Goal: Transaction & Acquisition: Purchase product/service

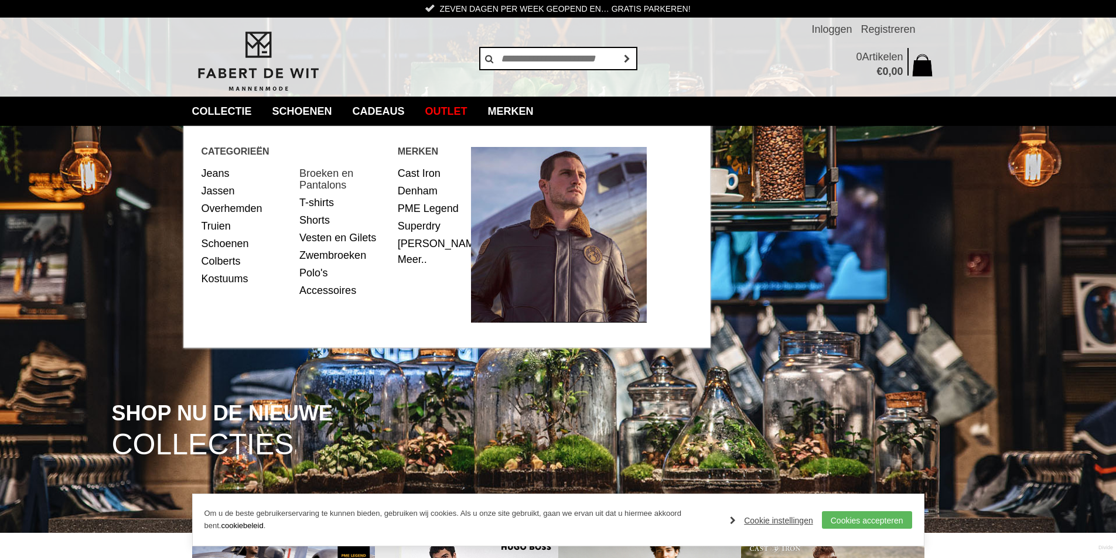
click at [318, 175] on link "Broeken en Pantalons" at bounding box center [344, 179] width 90 height 29
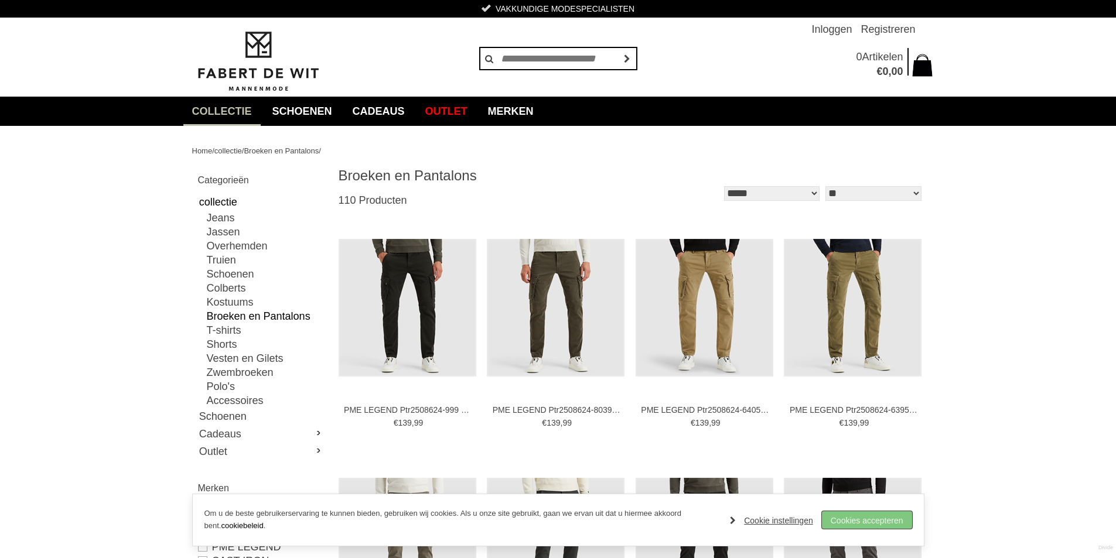
click at [899, 524] on link "Cookies accepteren" at bounding box center [867, 521] width 90 height 18
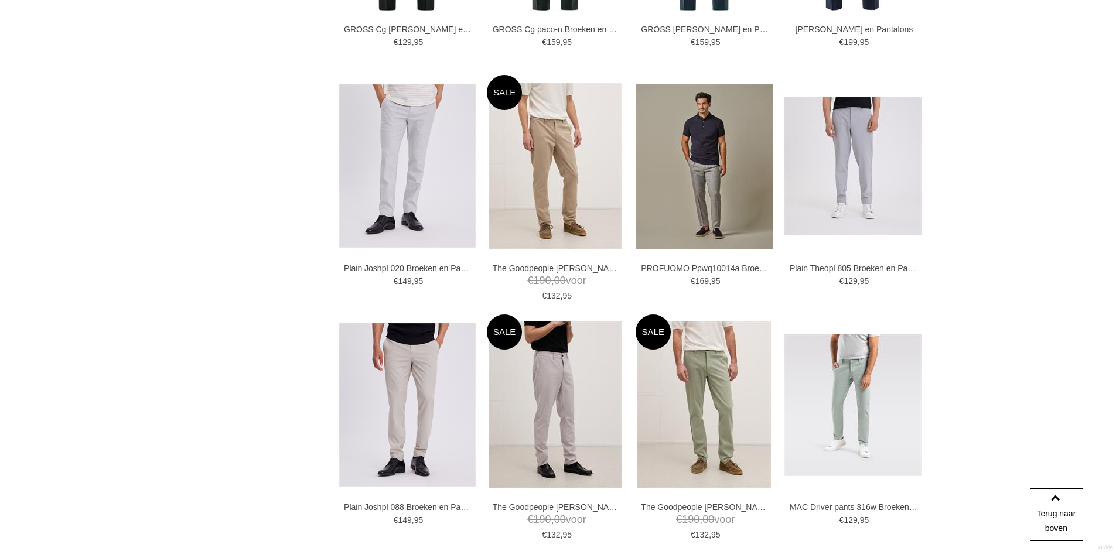
scroll to position [1875, 0]
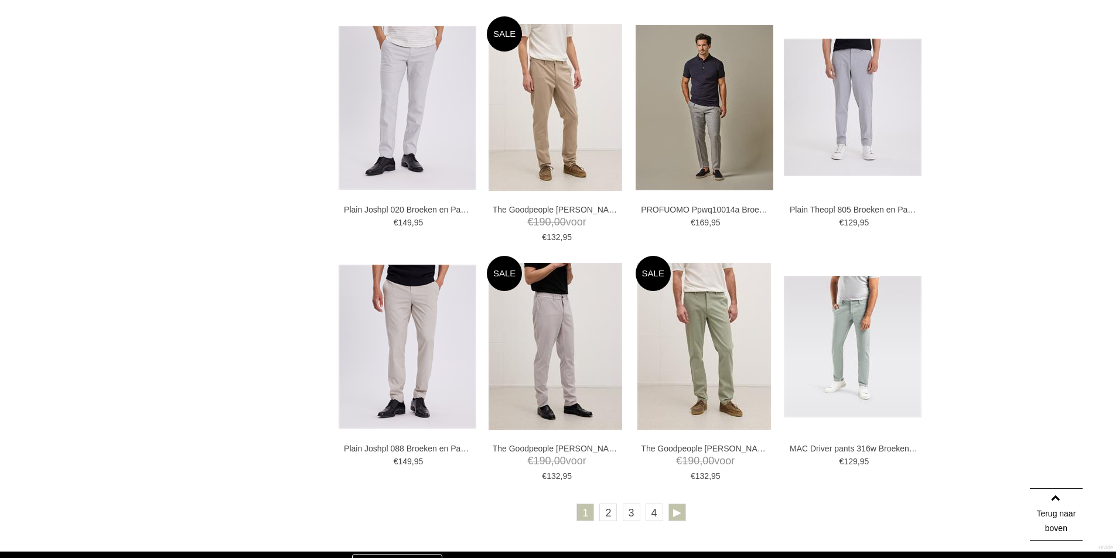
click at [674, 512] on link at bounding box center [678, 513] width 18 height 18
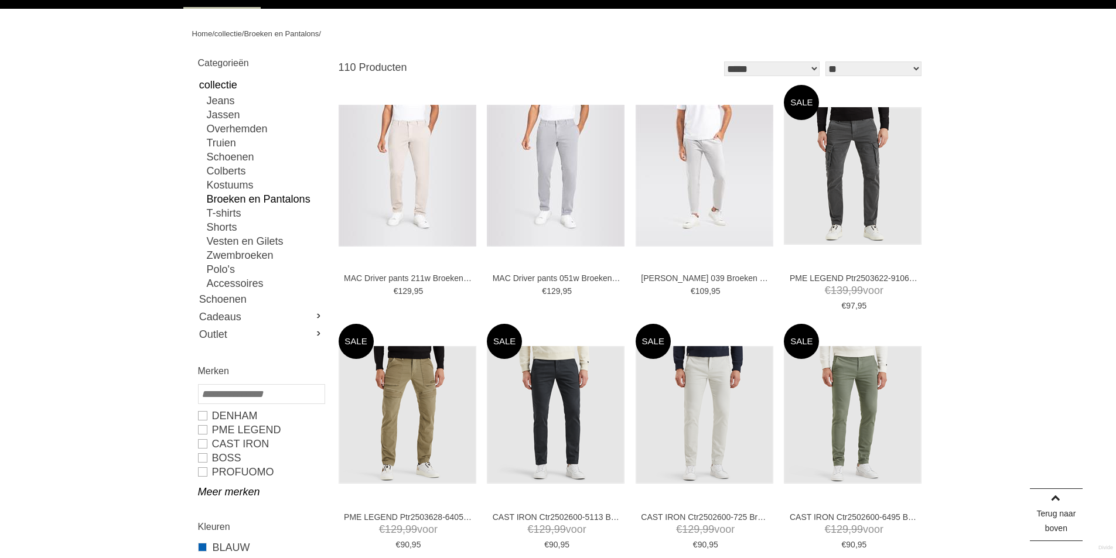
scroll to position [176, 0]
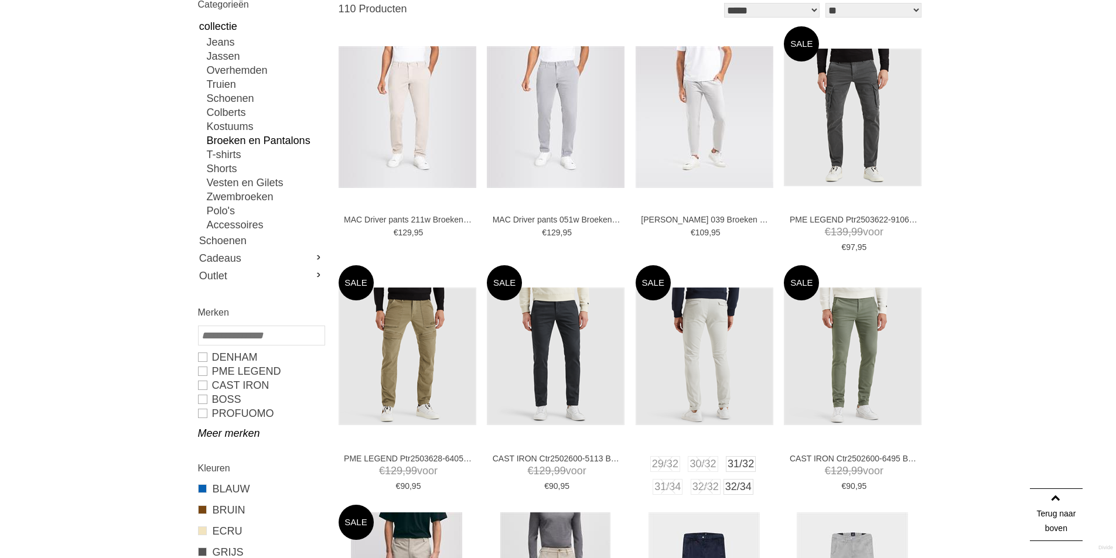
click at [726, 380] on img at bounding box center [705, 357] width 138 height 138
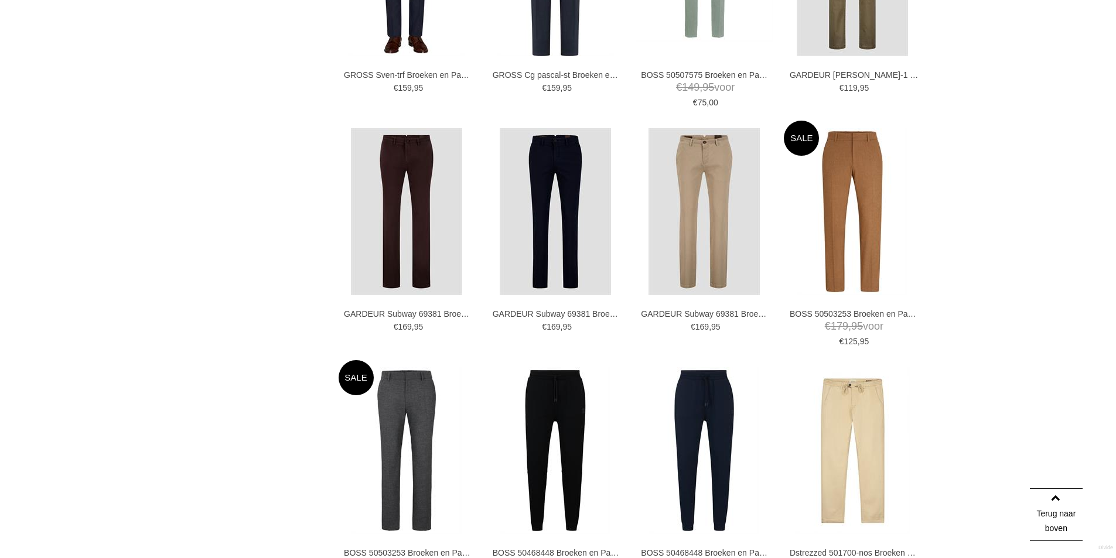
scroll to position [1873, 0]
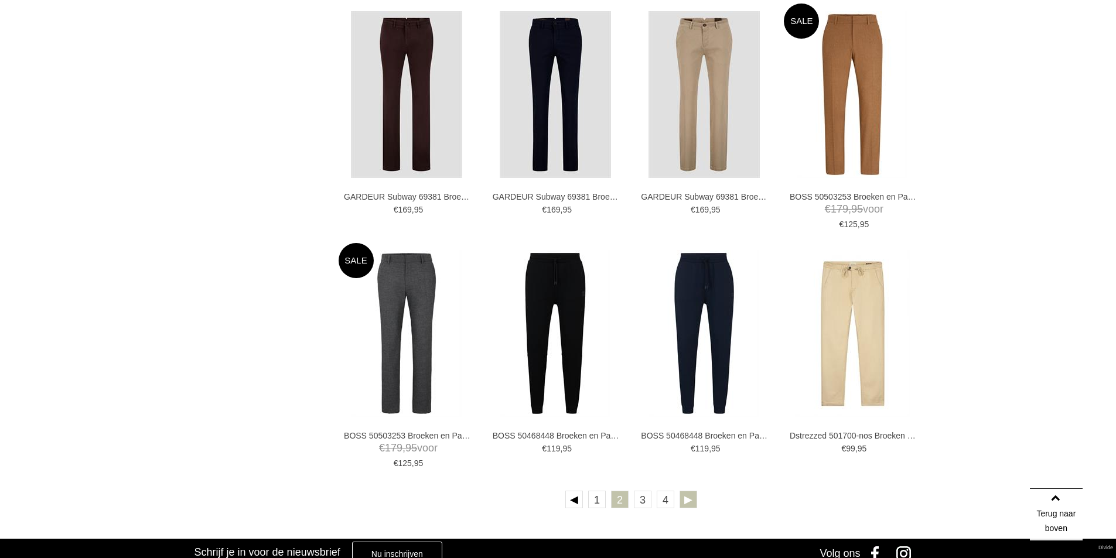
click at [686, 498] on link at bounding box center [689, 500] width 18 height 18
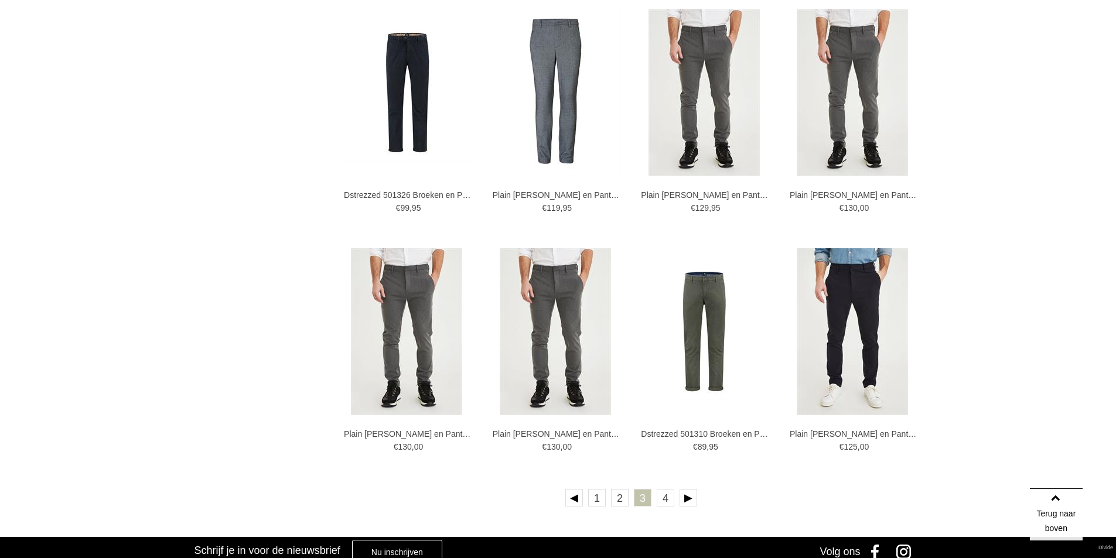
scroll to position [1934, 0]
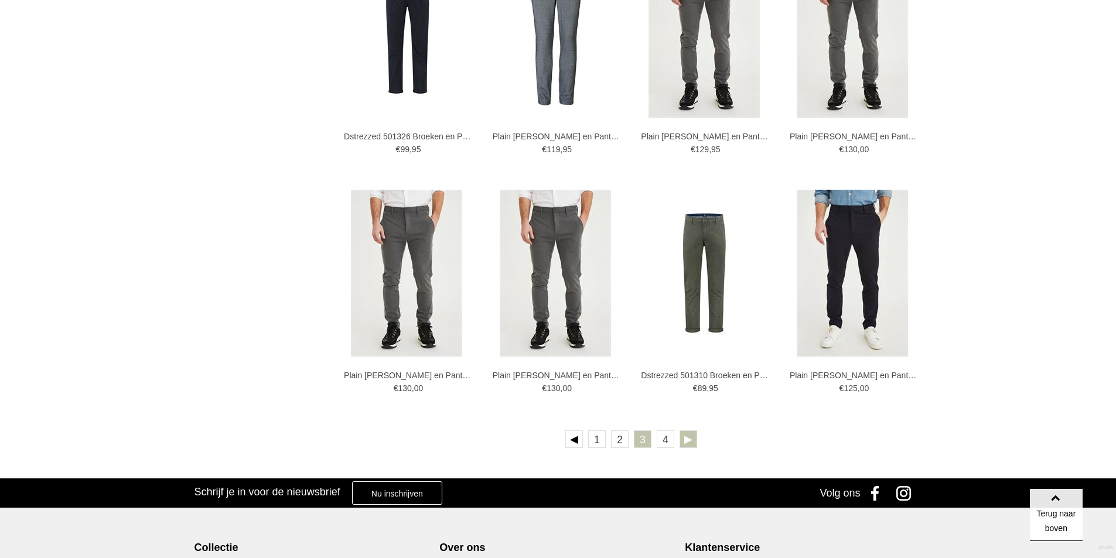
click at [689, 439] on link at bounding box center [689, 440] width 18 height 18
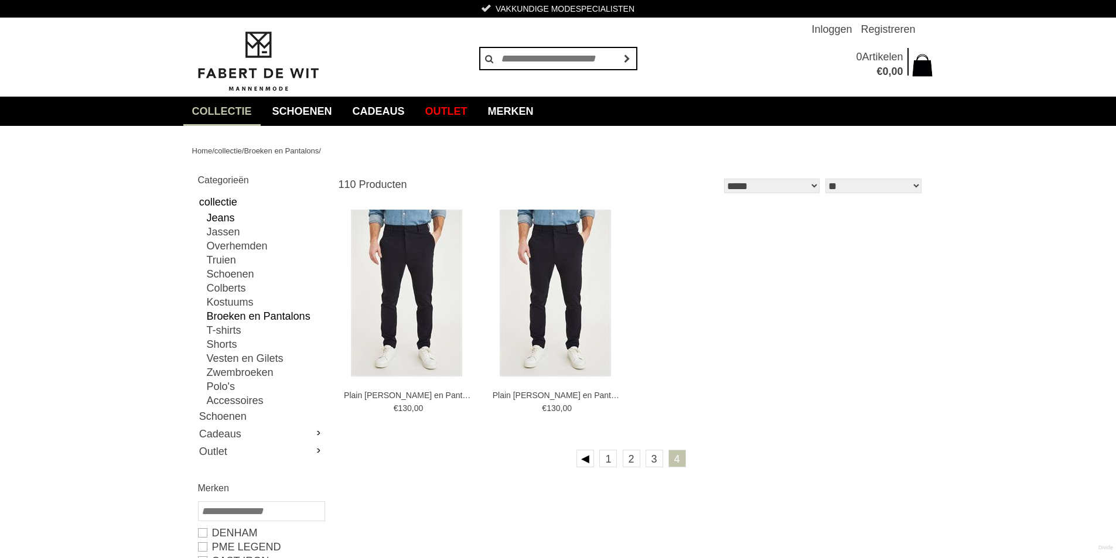
click at [223, 219] on link "Jeans" at bounding box center [265, 218] width 117 height 14
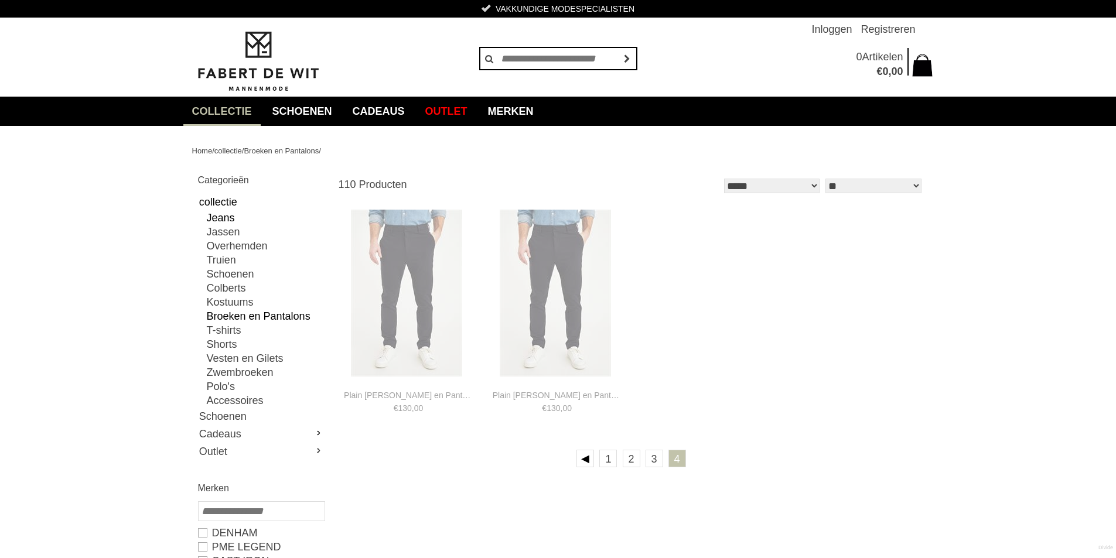
type input "**"
type input "***"
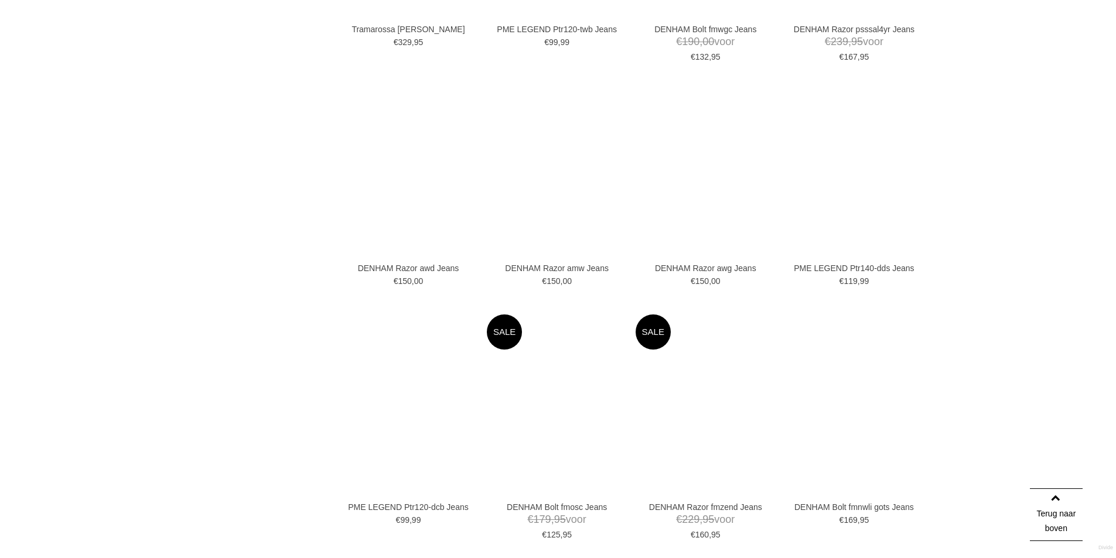
scroll to position [1875, 0]
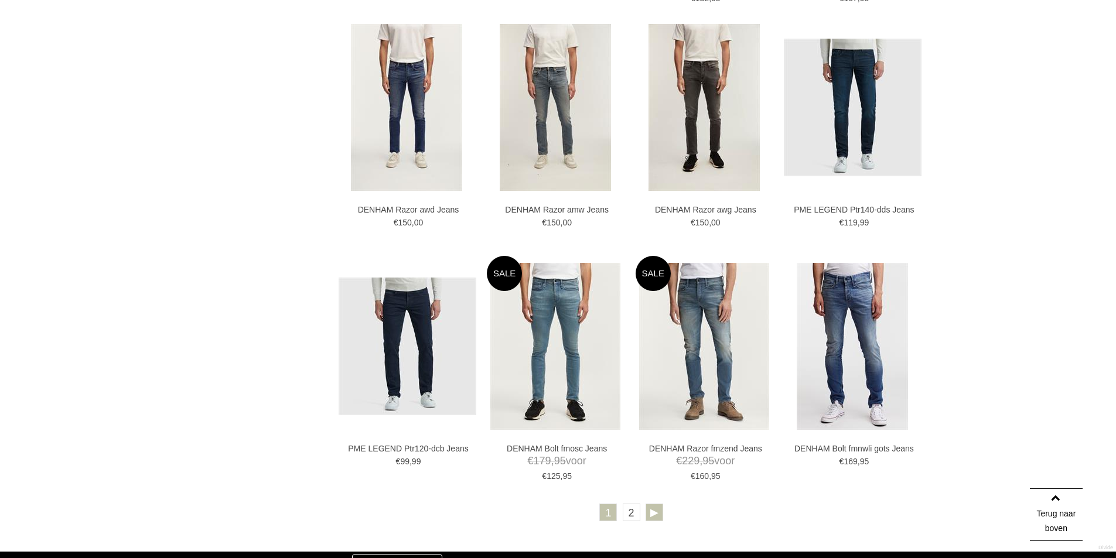
click at [656, 513] on link at bounding box center [655, 513] width 18 height 18
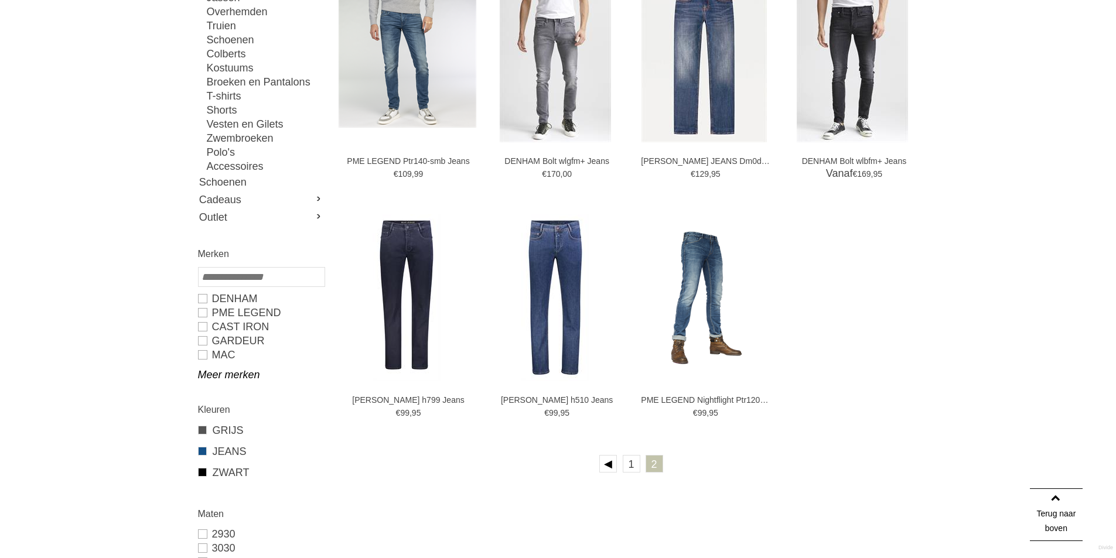
scroll to position [293, 0]
